Goal: Information Seeking & Learning: Learn about a topic

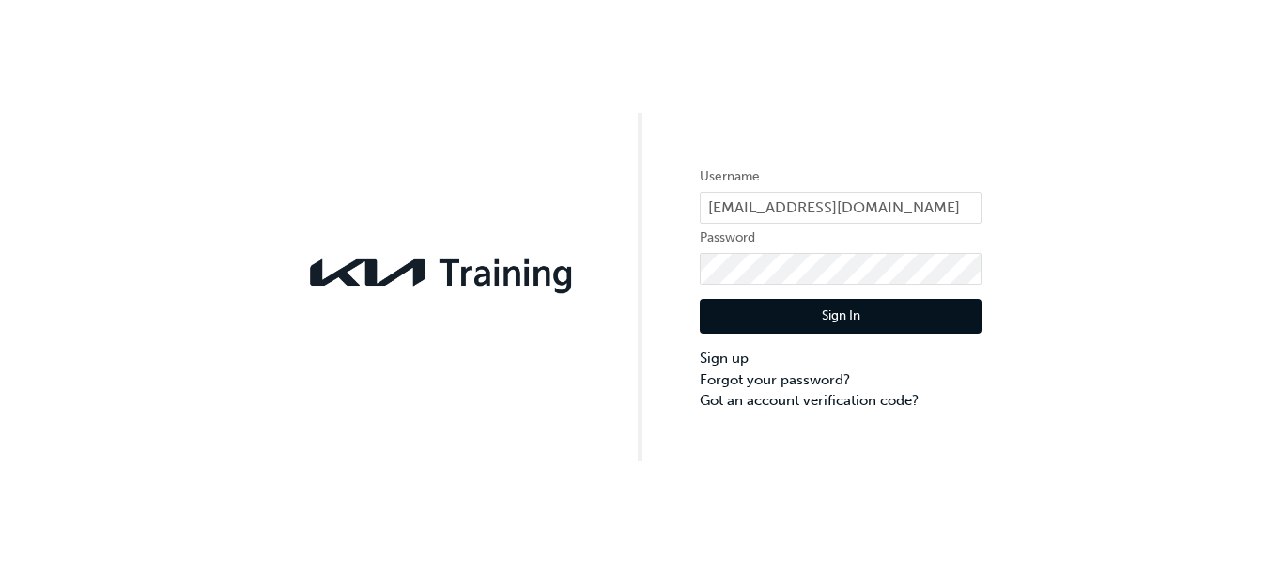
click at [841, 314] on button "Sign In" at bounding box center [841, 317] width 282 height 36
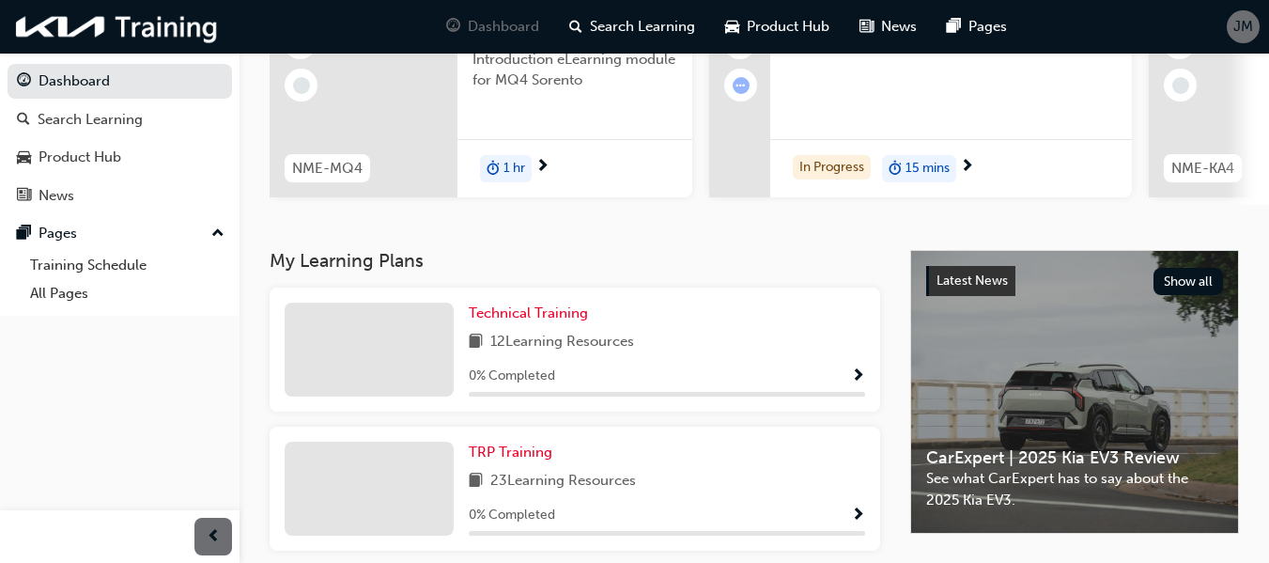
click at [78, 502] on div "Dashboard Search Learning Product Hub News Pages Pages Training Schedule All Pa…" at bounding box center [120, 258] width 240 height 516
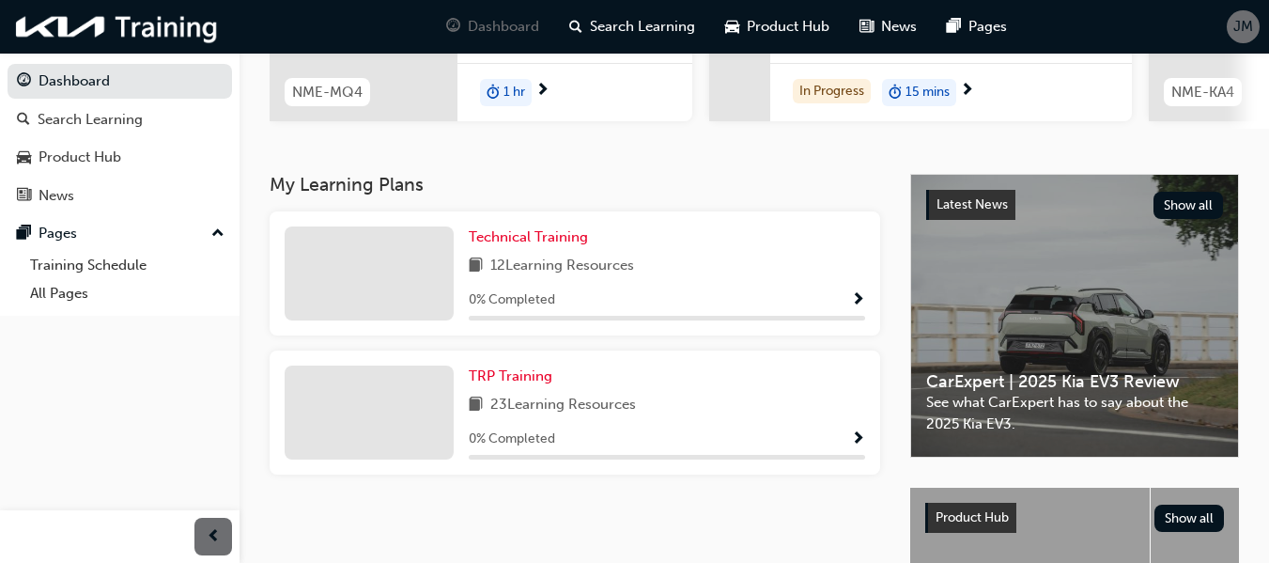
scroll to position [303, 0]
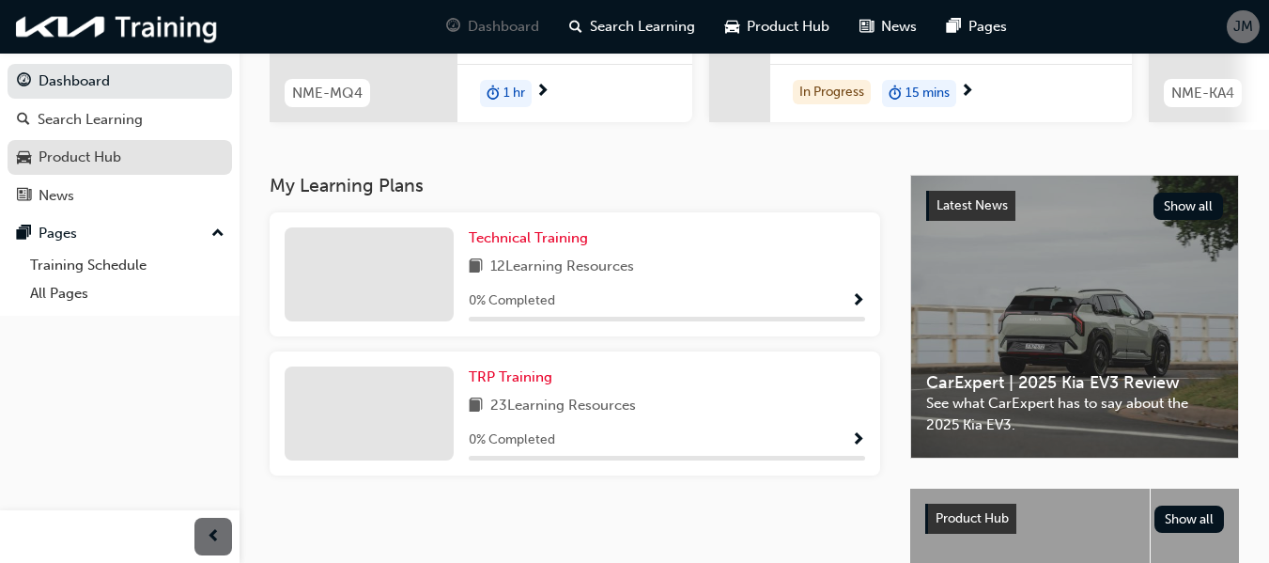
click at [112, 156] on div "Product Hub" at bounding box center [80, 158] width 83 height 22
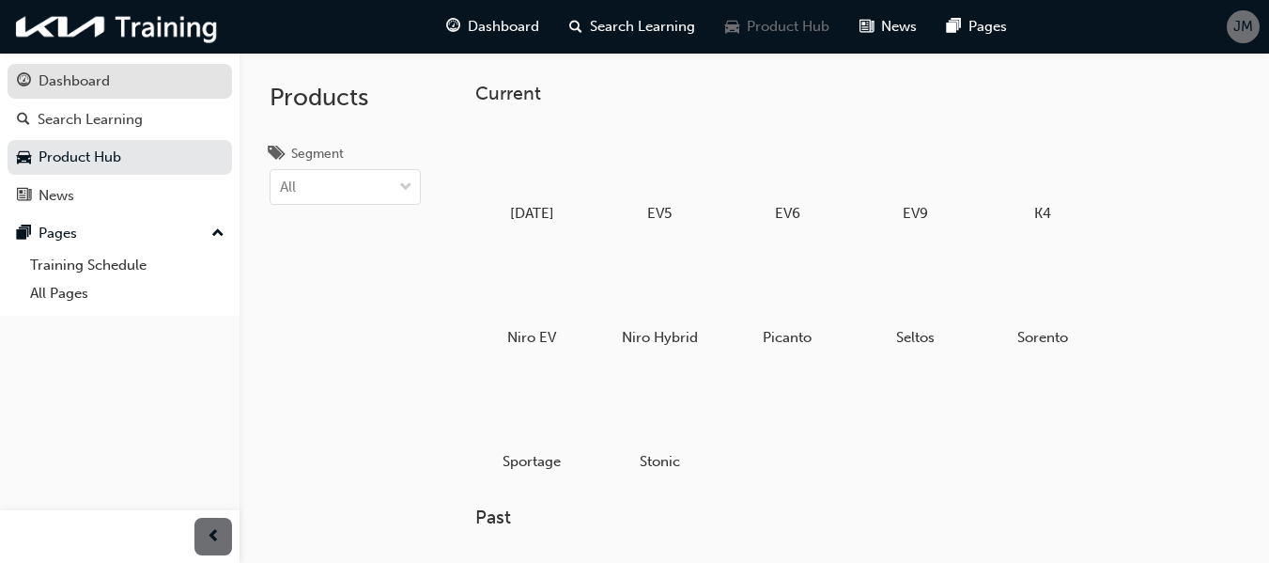
click at [92, 85] on div "Dashboard" at bounding box center [74, 81] width 71 height 22
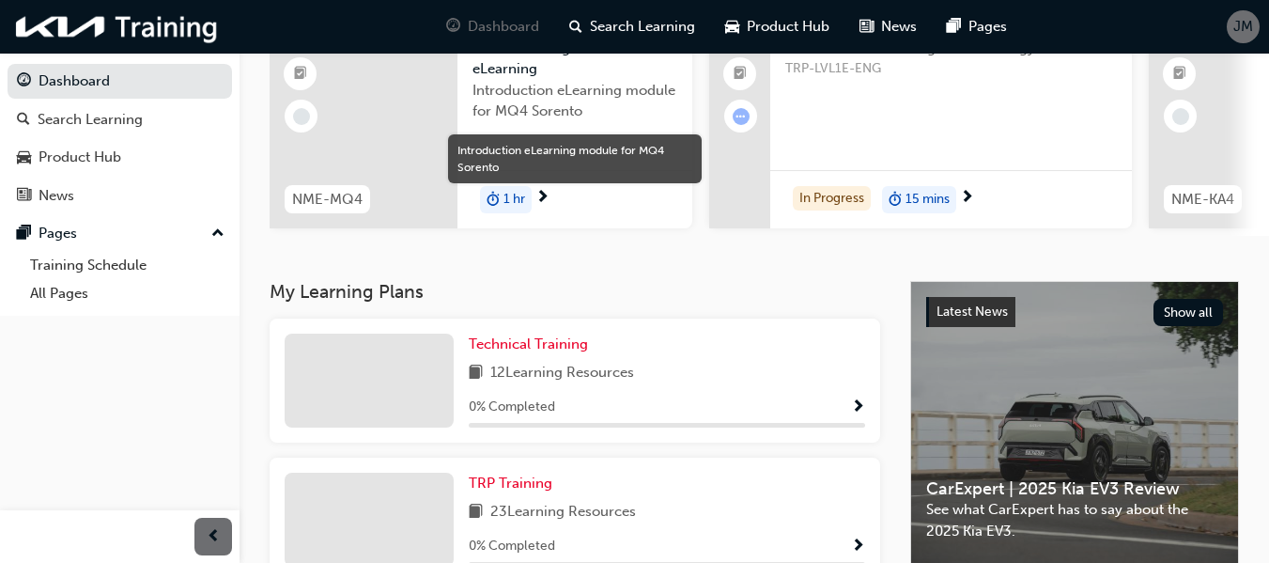
scroll to position [198, 0]
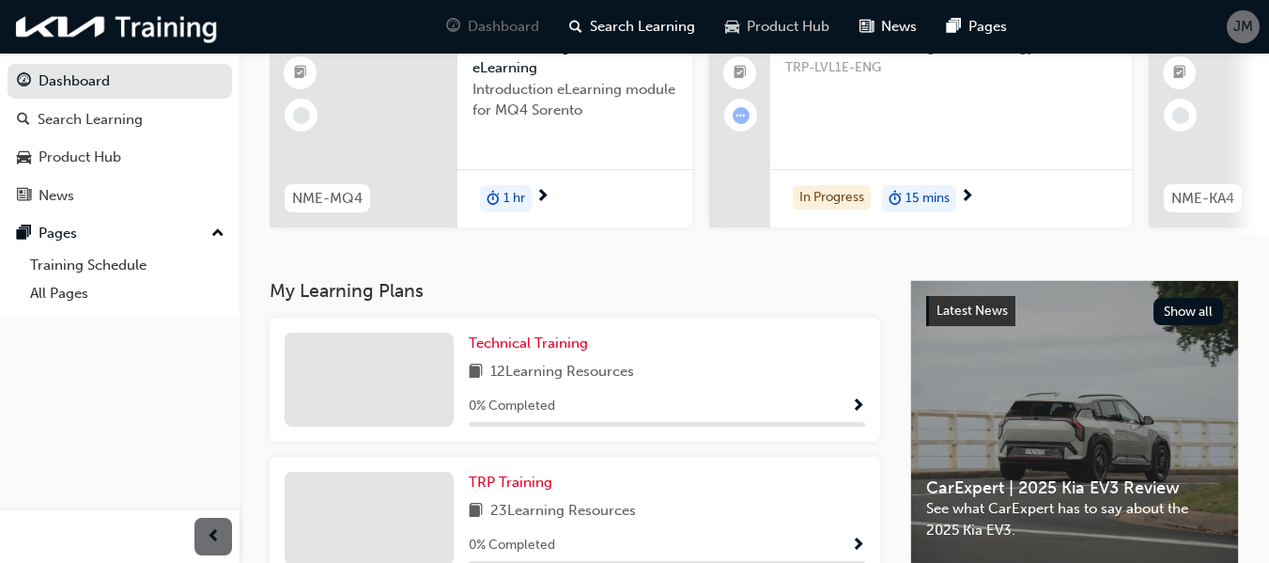
click at [710, 15] on div "Product Hub" at bounding box center [777, 27] width 134 height 39
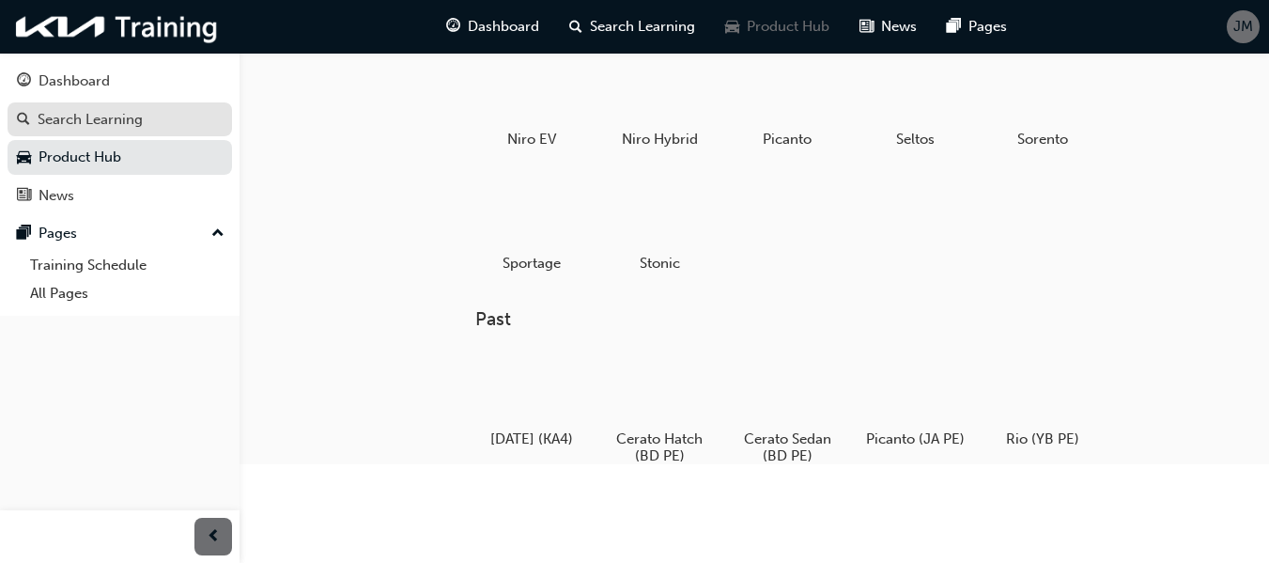
click at [86, 126] on div "Search Learning" at bounding box center [90, 120] width 105 height 22
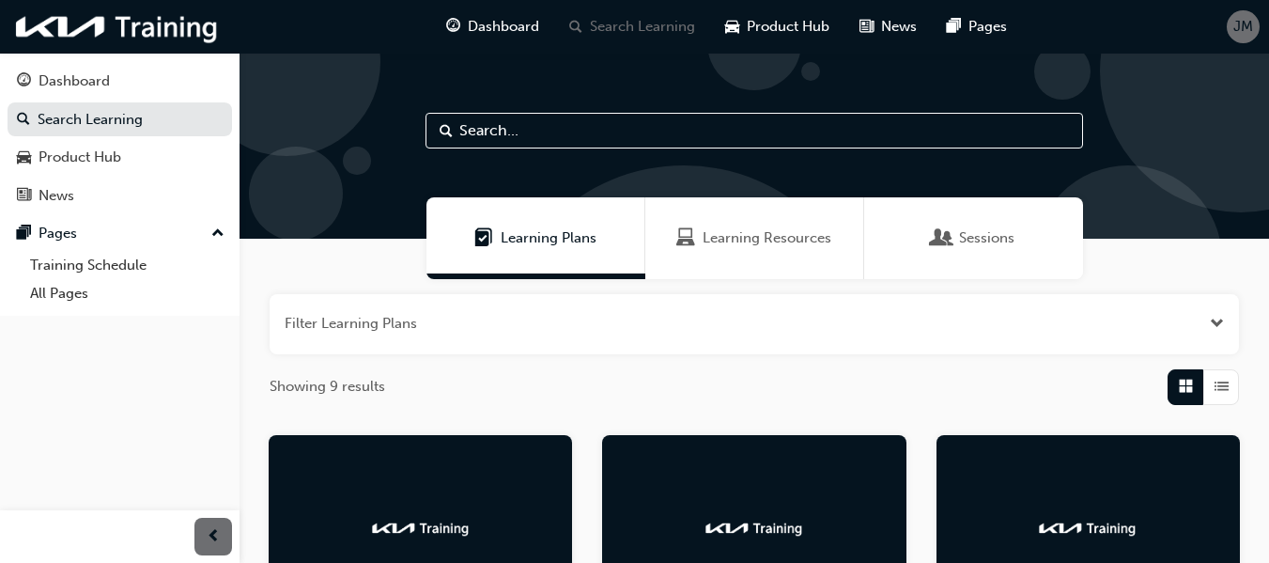
click at [734, 231] on span "Learning Resources" at bounding box center [767, 238] width 129 height 22
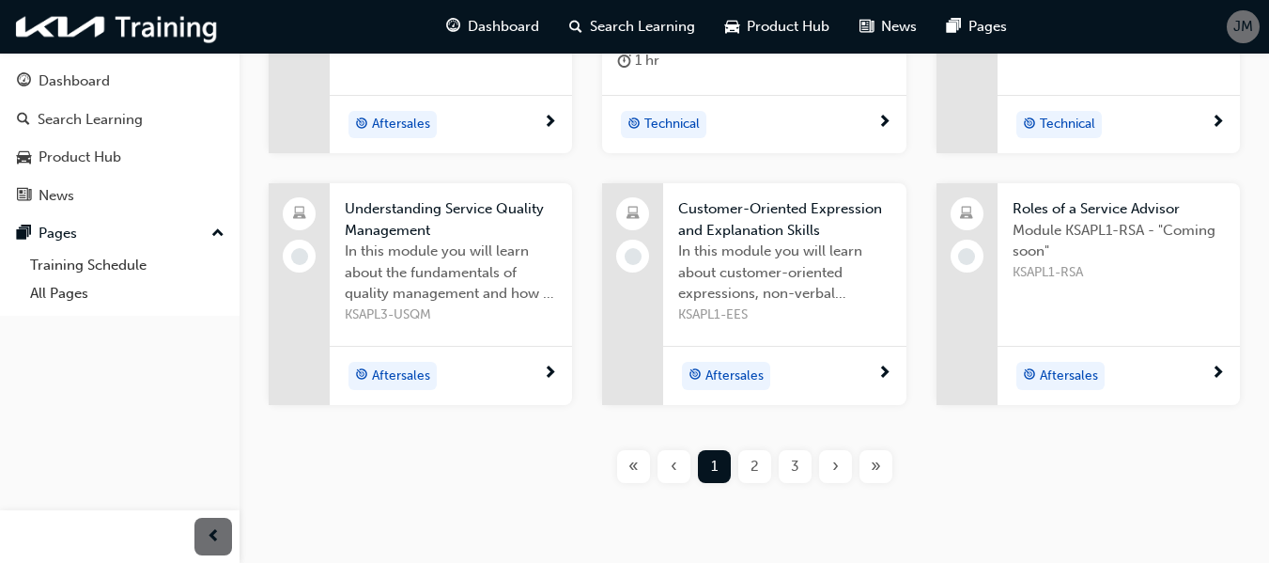
scroll to position [708, 0]
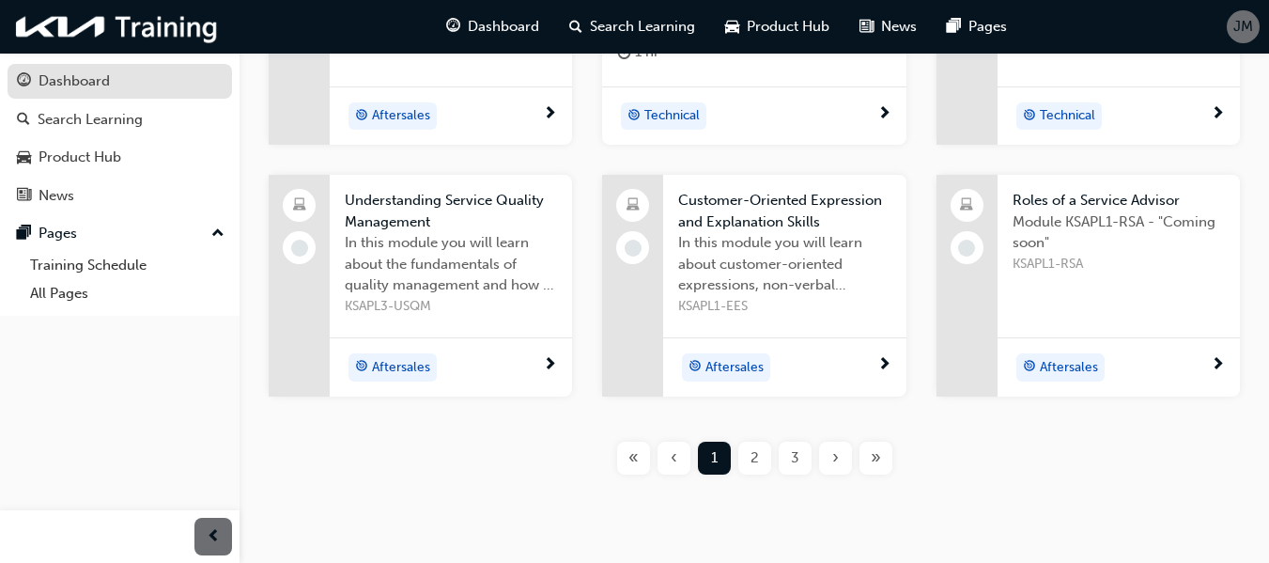
click at [49, 77] on div "Dashboard" at bounding box center [74, 81] width 71 height 22
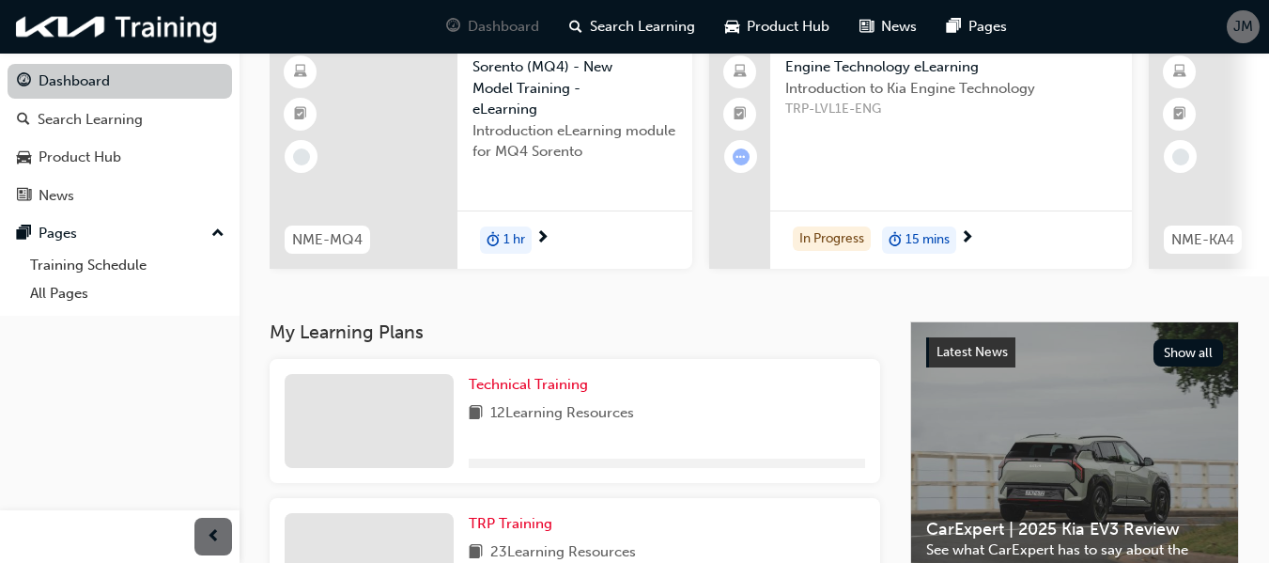
scroll to position [560, 0]
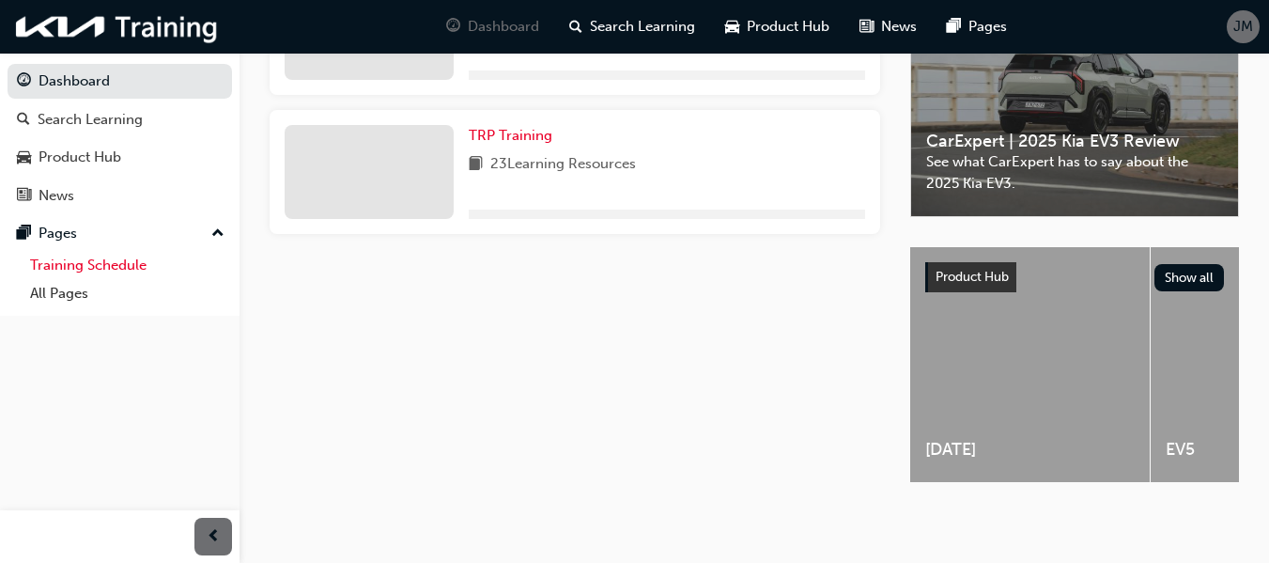
click at [99, 275] on link "Training Schedule" at bounding box center [127, 265] width 209 height 29
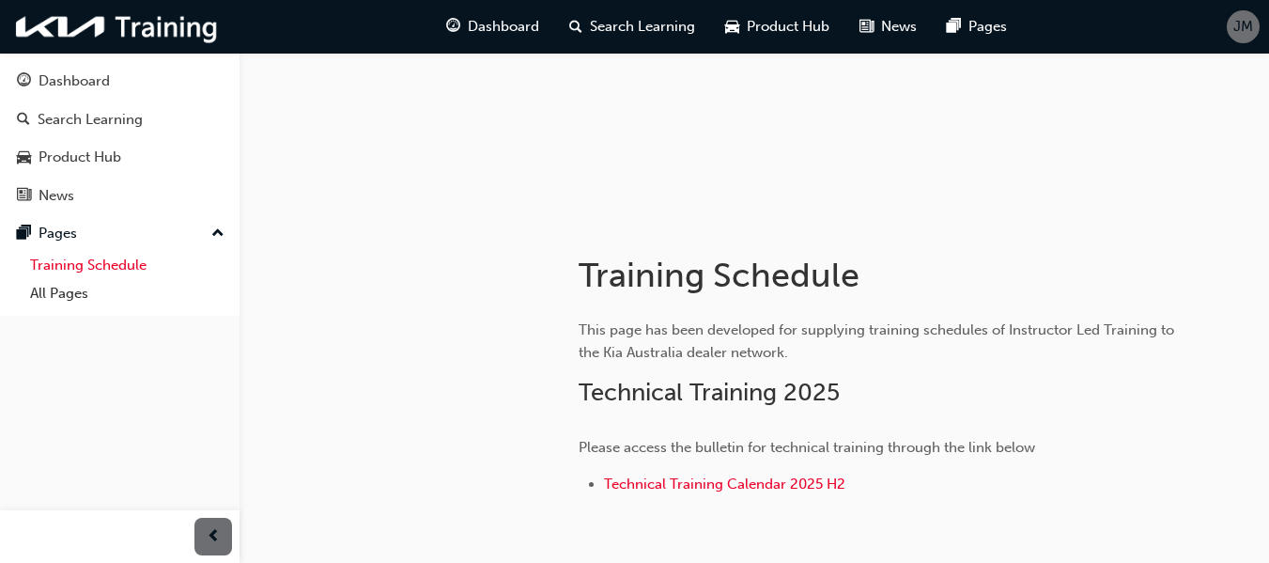
scroll to position [297, 0]
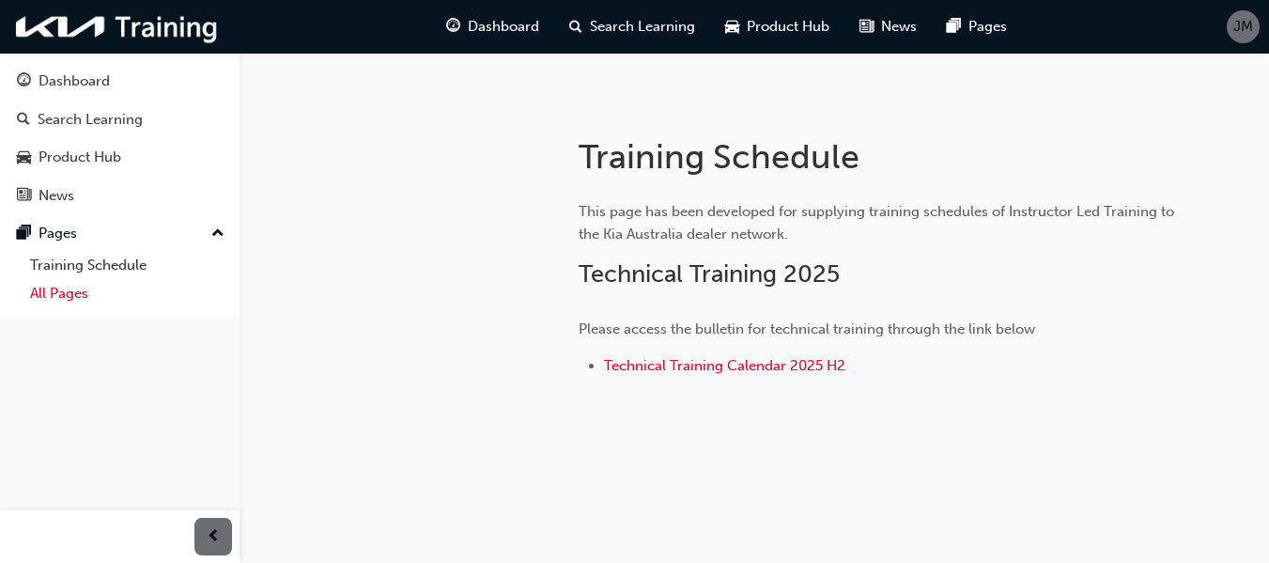
click at [48, 292] on link "All Pages" at bounding box center [127, 293] width 209 height 29
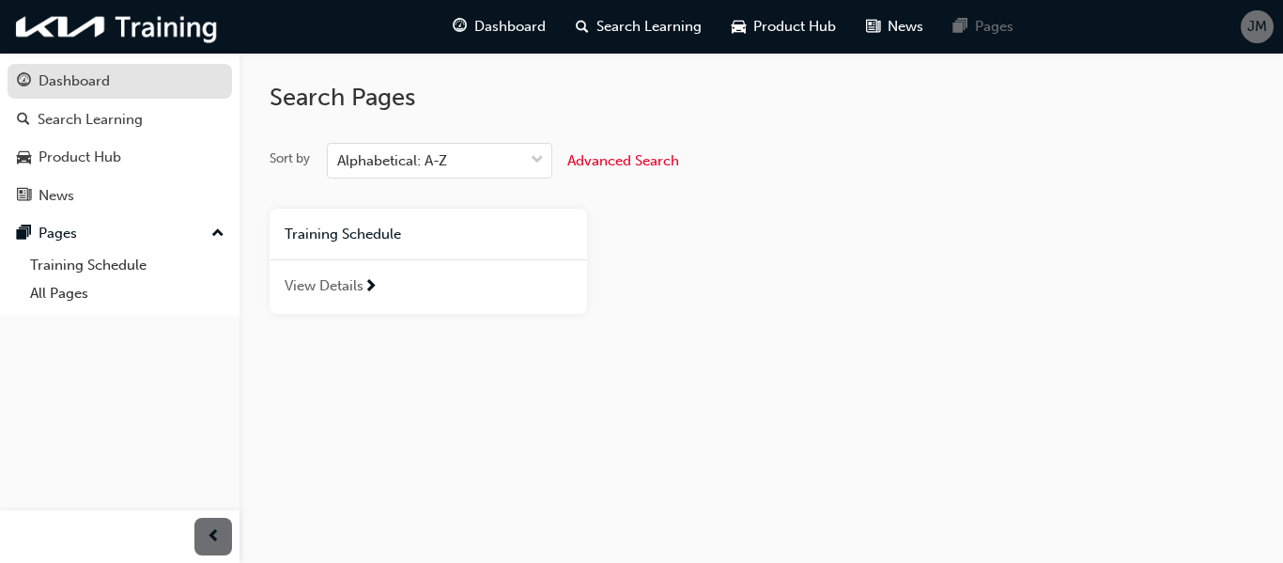
click at [43, 83] on div "Dashboard" at bounding box center [74, 81] width 71 height 22
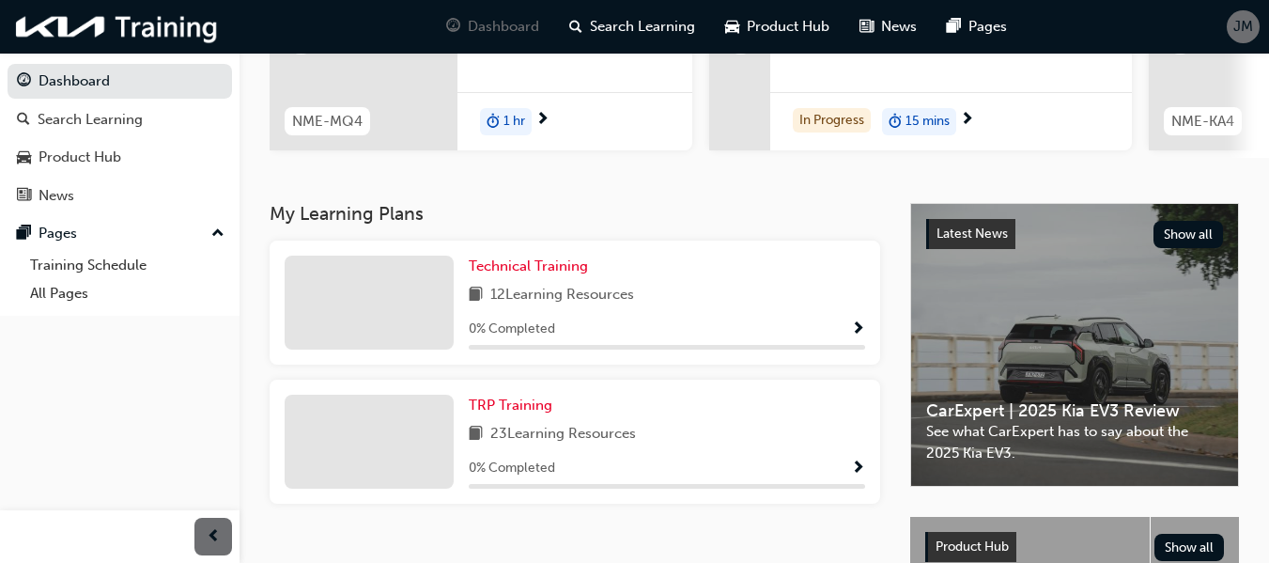
scroll to position [276, 0]
click at [326, 289] on div at bounding box center [369, 302] width 169 height 94
click at [486, 410] on span "TRP Training" at bounding box center [511, 403] width 84 height 17
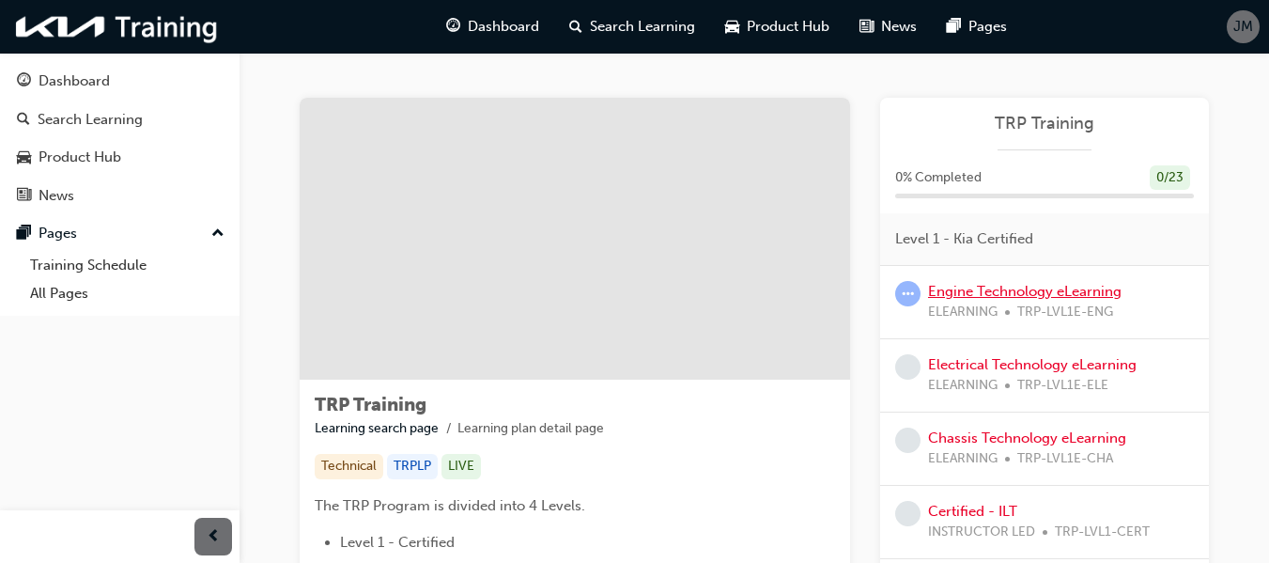
click at [980, 286] on link "Engine Technology eLearning" at bounding box center [1024, 291] width 193 height 17
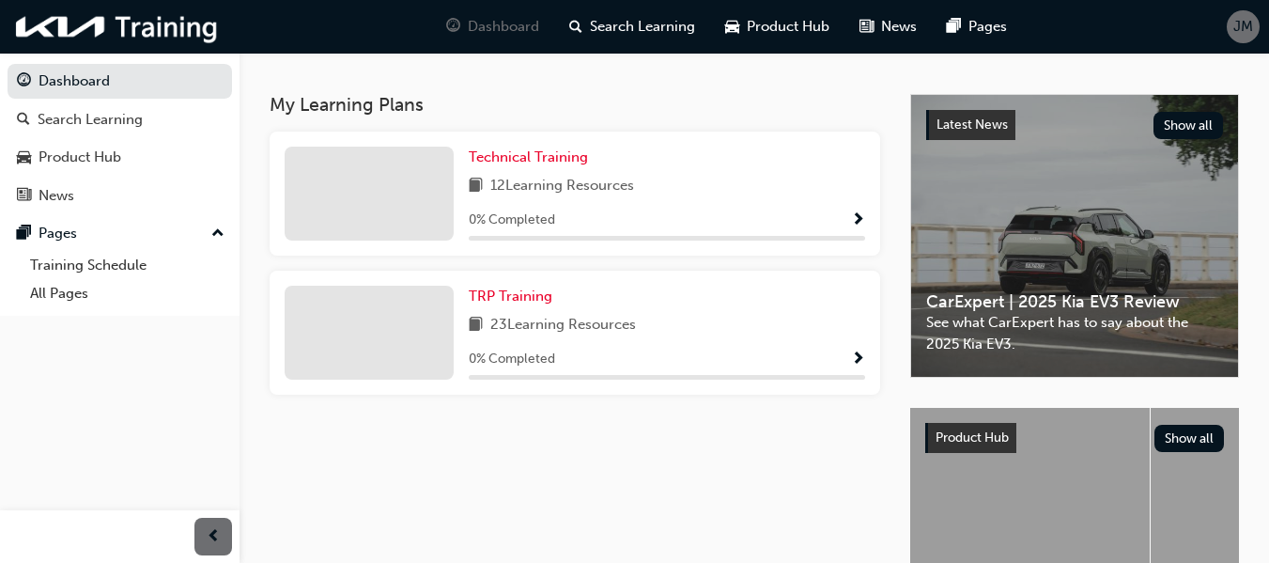
scroll to position [379, 0]
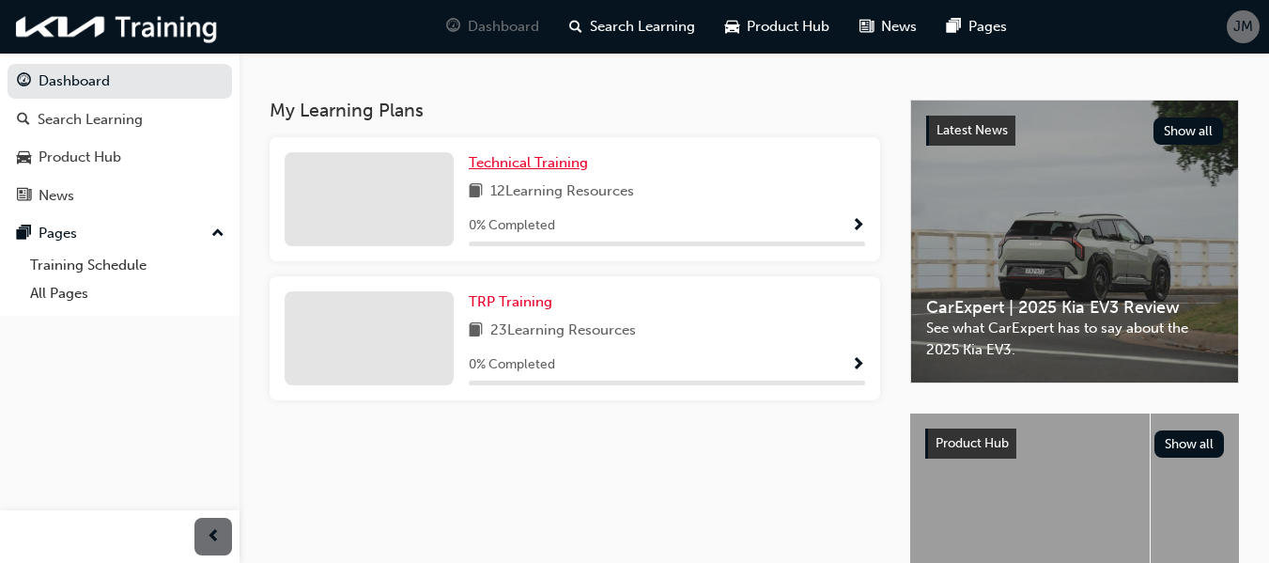
click at [538, 171] on span "Technical Training" at bounding box center [528, 162] width 119 height 17
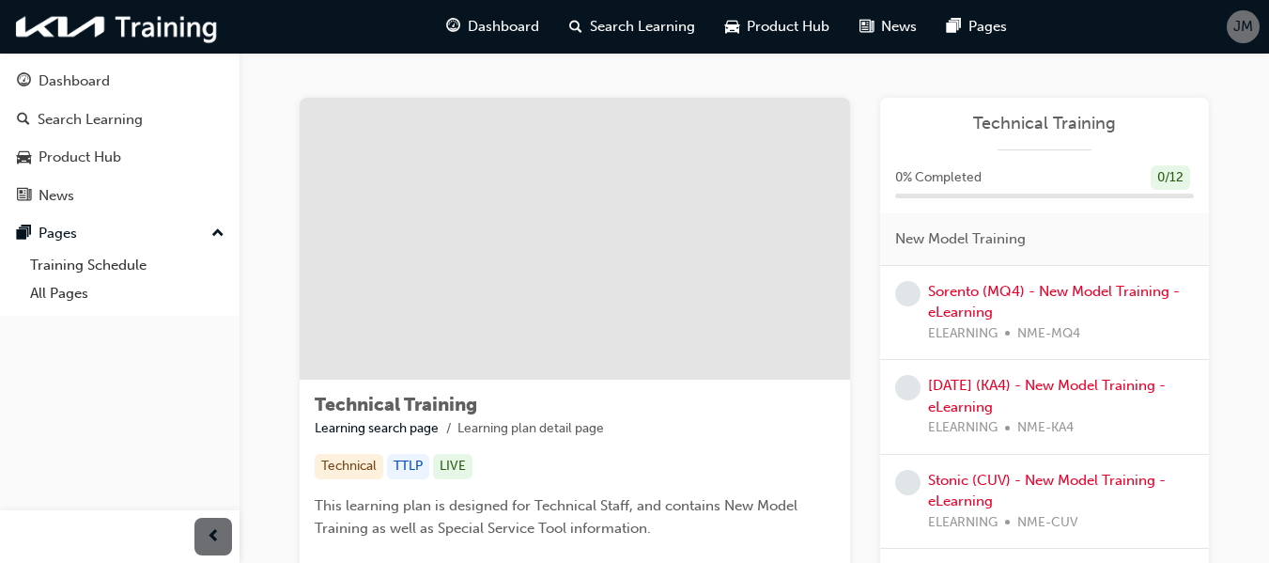
click at [954, 171] on span "0 % Completed" at bounding box center [938, 178] width 86 height 22
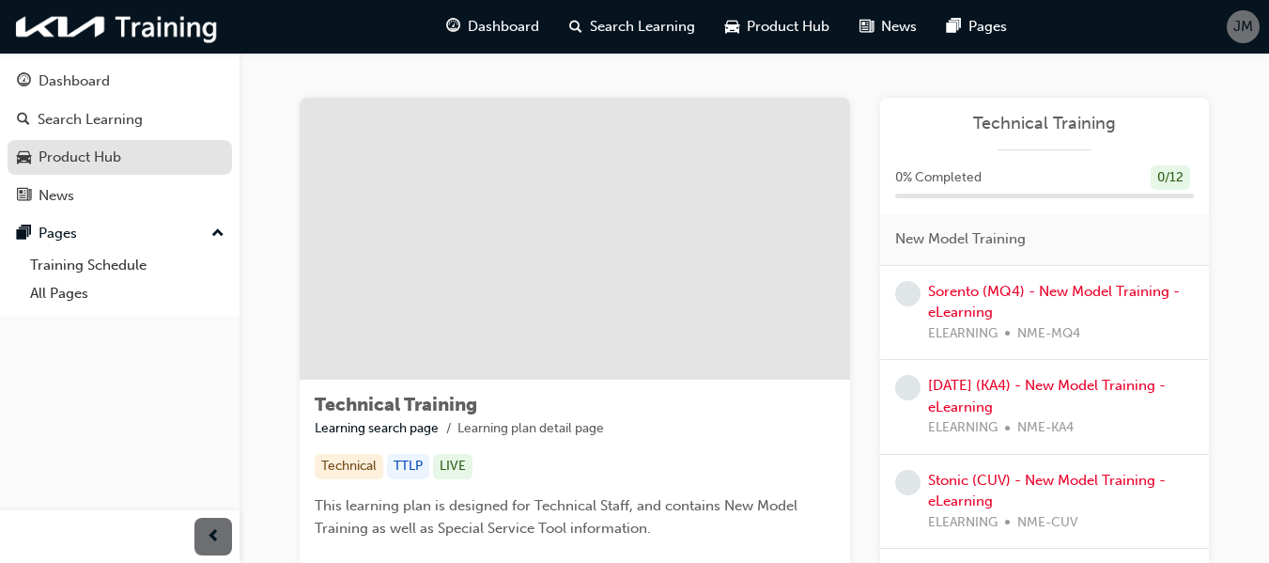
click at [67, 165] on div "Product Hub" at bounding box center [80, 158] width 83 height 22
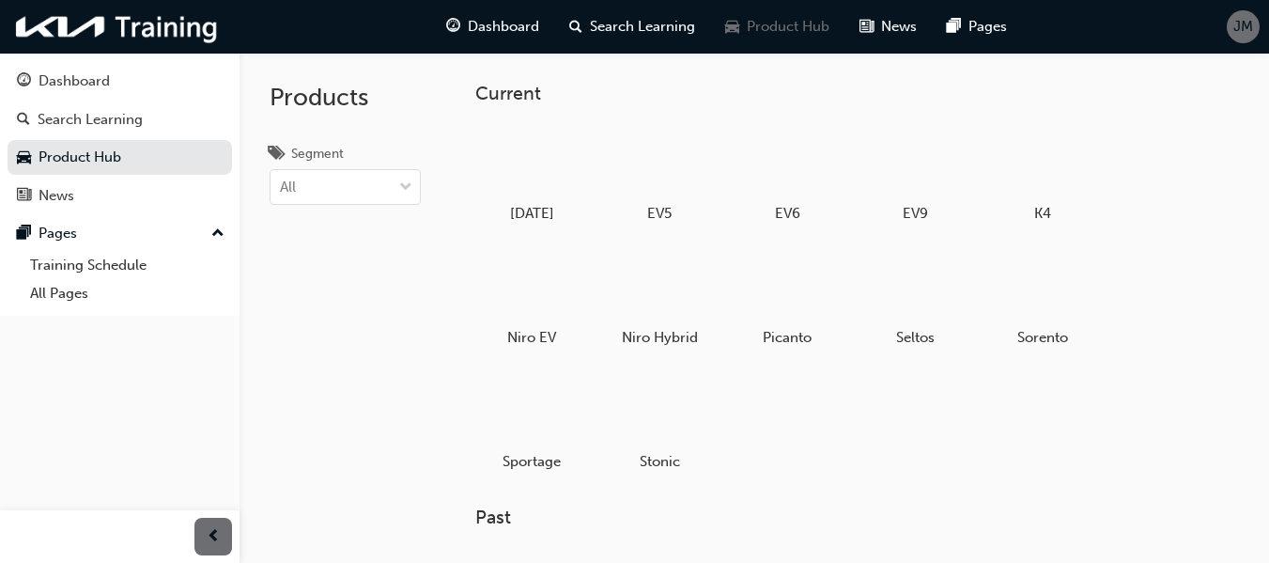
scroll to position [338, 0]
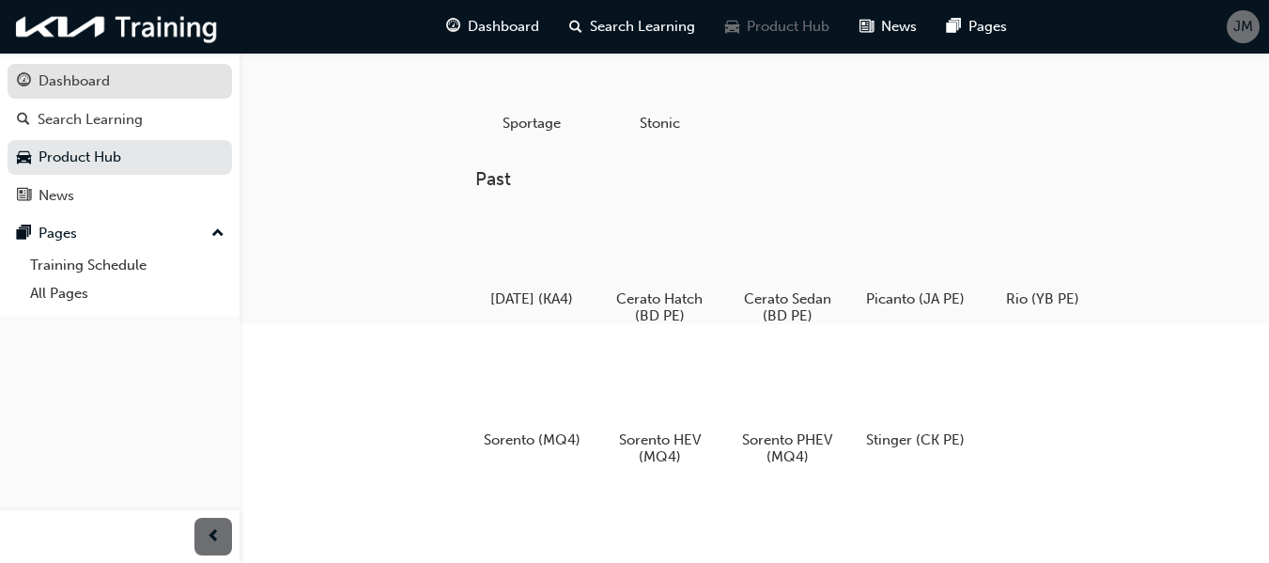
click at [89, 86] on div "Dashboard" at bounding box center [74, 81] width 71 height 22
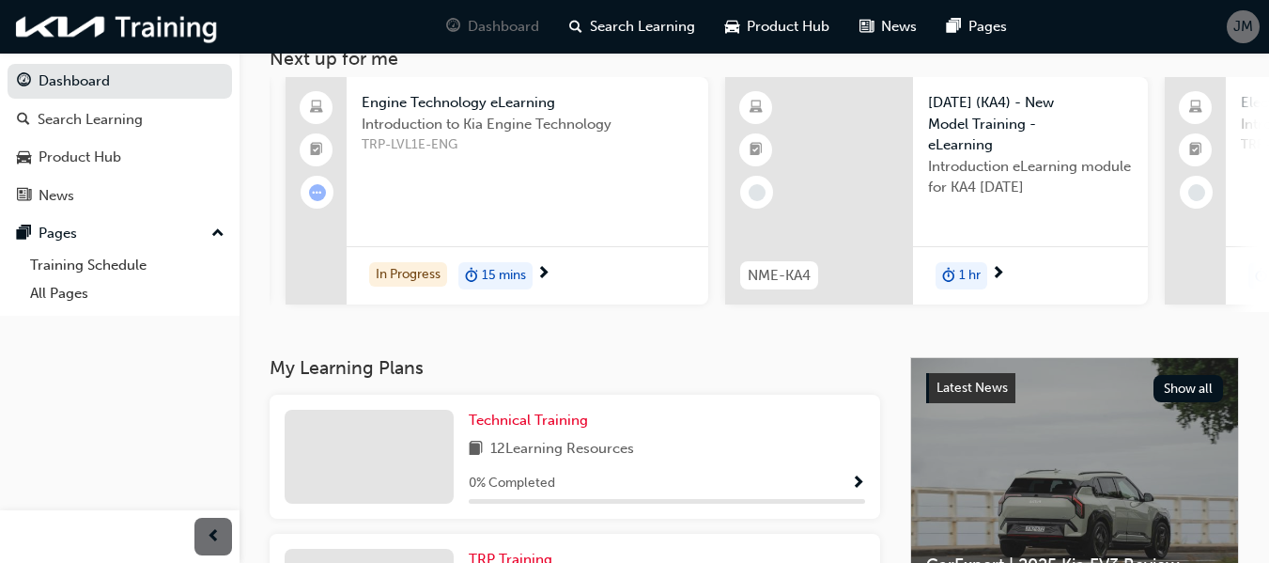
scroll to position [0, 394]
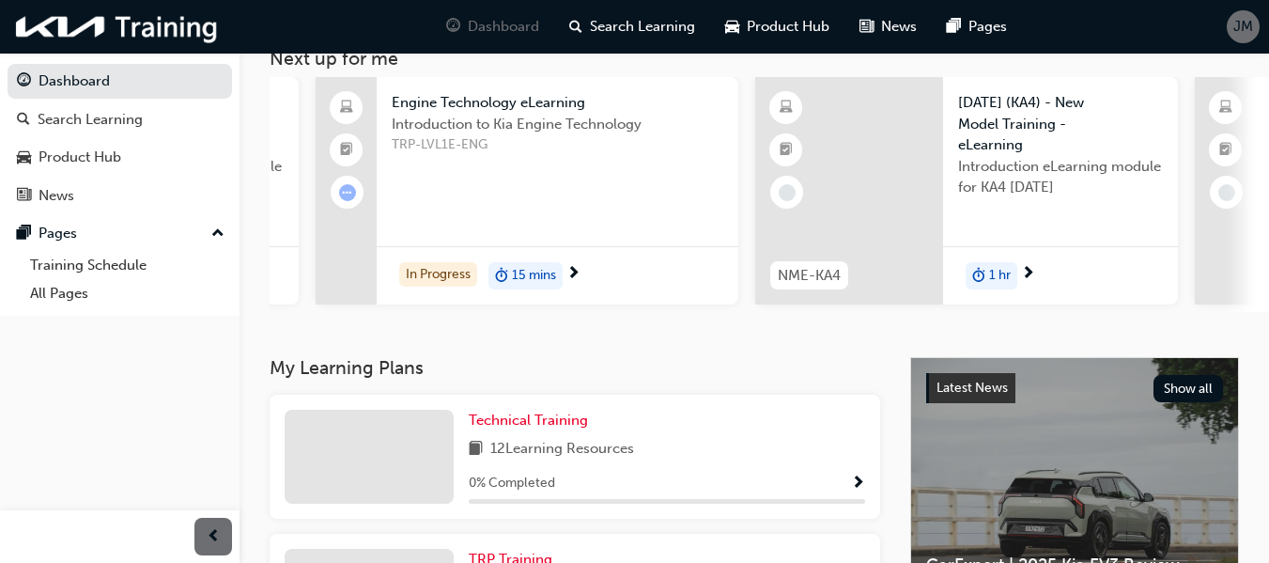
drag, startPoint x: 777, startPoint y: 319, endPoint x: 920, endPoint y: 311, distance: 143.0
click at [920, 311] on div "NME-MQ4 Sorento (MQ4) - New Model Training - eLearning Introduction eLearning m…" at bounding box center [769, 194] width 999 height 235
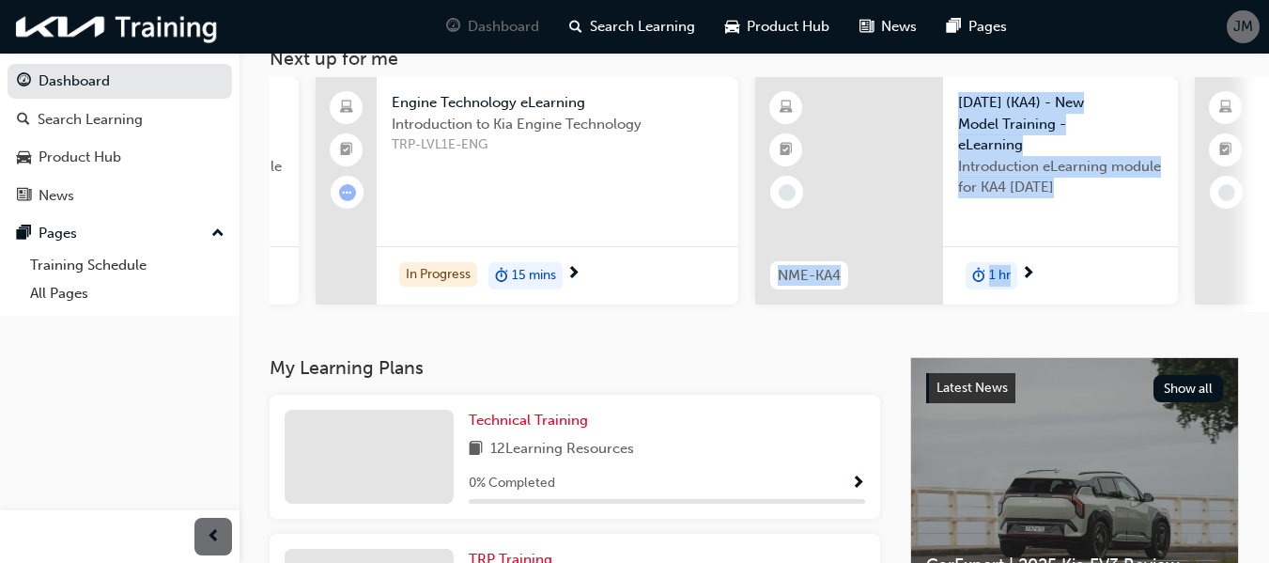
drag, startPoint x: 920, startPoint y: 311, endPoint x: 1040, endPoint y: 311, distance: 120.2
click at [1040, 311] on div "NME-KA4 [DATE] (KA4) - New Model Training - eLearning Introduction eLearning mo…" at bounding box center [966, 194] width 423 height 235
